Goal: Information Seeking & Learning: Compare options

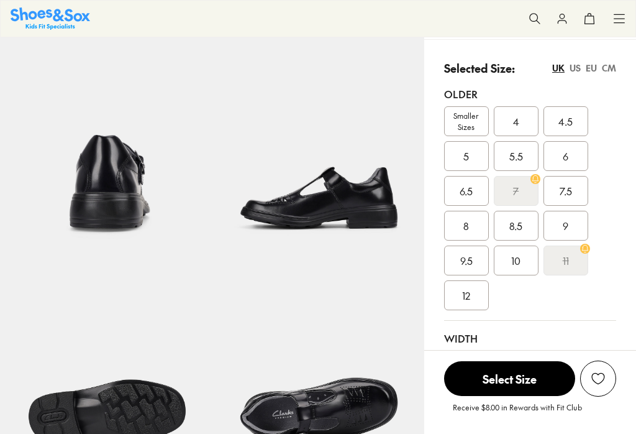
scroll to position [230, 0]
select select "*"
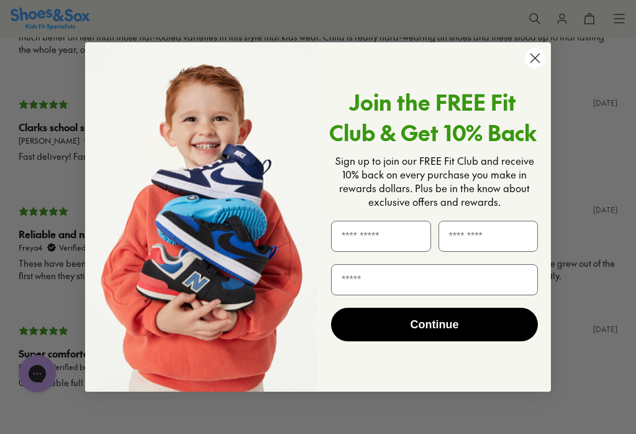
scroll to position [0, 0]
click at [539, 68] on circle "Close dialog" at bounding box center [535, 58] width 20 height 20
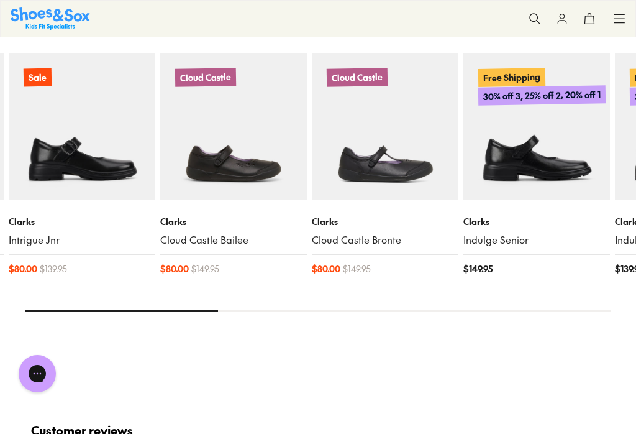
scroll to position [1501, 0]
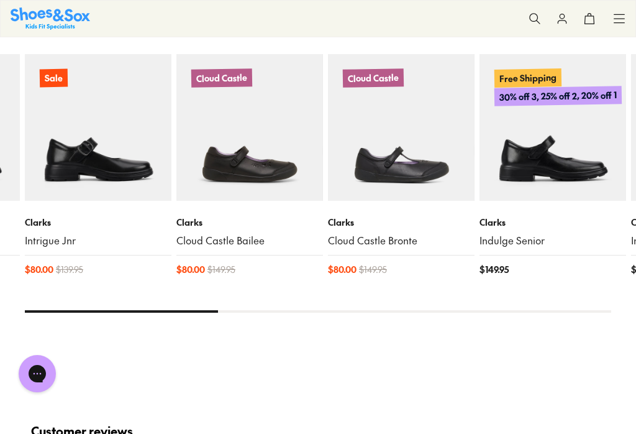
click at [537, 239] on link "Indulge Senior" at bounding box center [552, 241] width 147 height 14
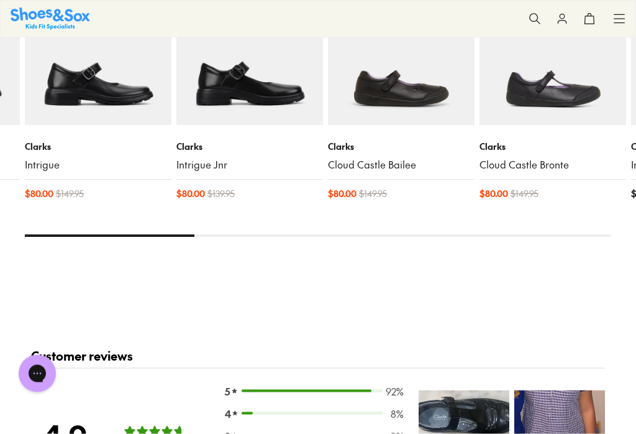
scroll to position [1563, 0]
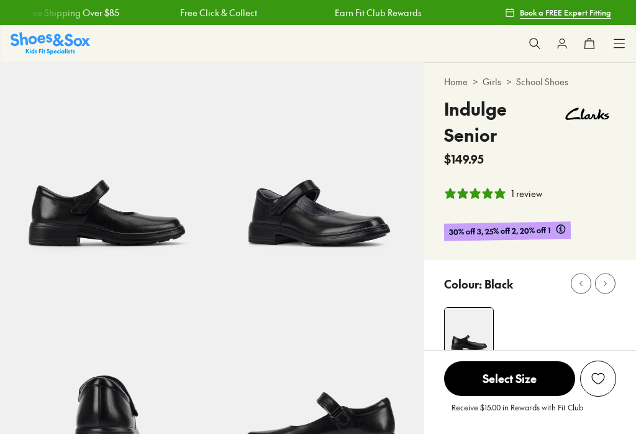
scroll to position [149, 0]
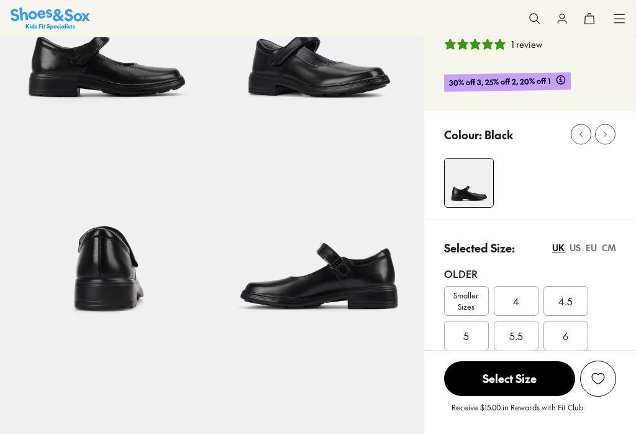
select select "*"
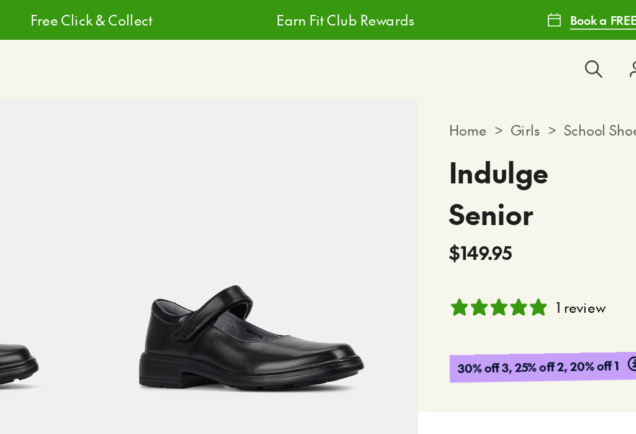
scroll to position [0, 0]
